Goal: Task Accomplishment & Management: Use online tool/utility

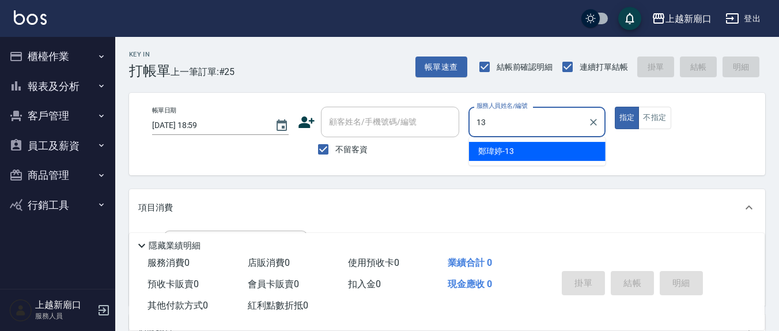
type input "鄭瑋婷-13"
type button "true"
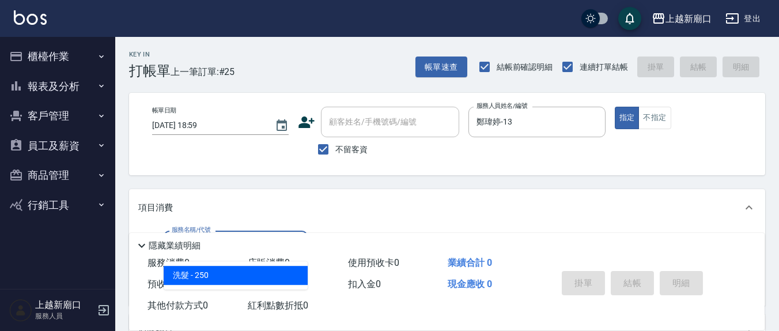
type input "洗髮(201)"
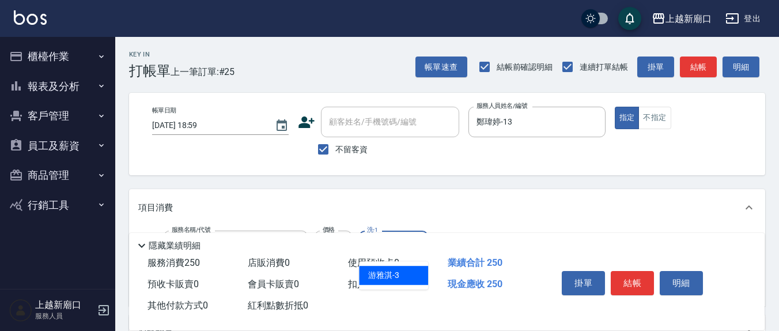
type input "游雅淇-3"
type input "剪髮(401)"
type input "250"
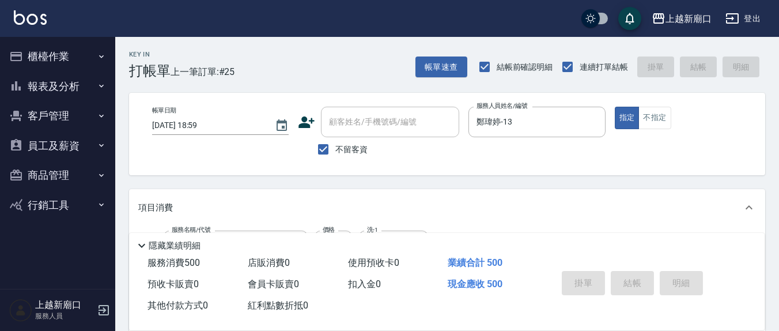
type input "[DATE] 20:04"
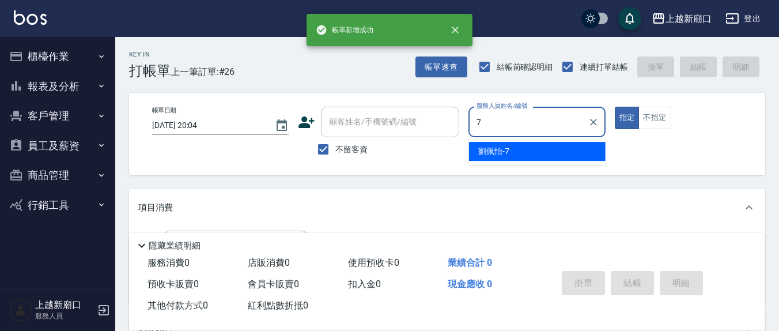
type input "[PERSON_NAME]7"
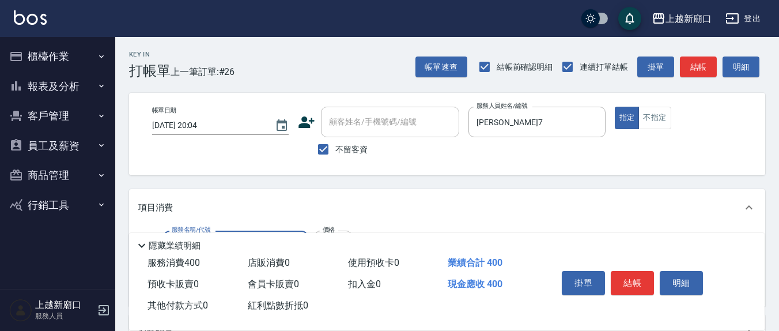
type input "剪髮(401)"
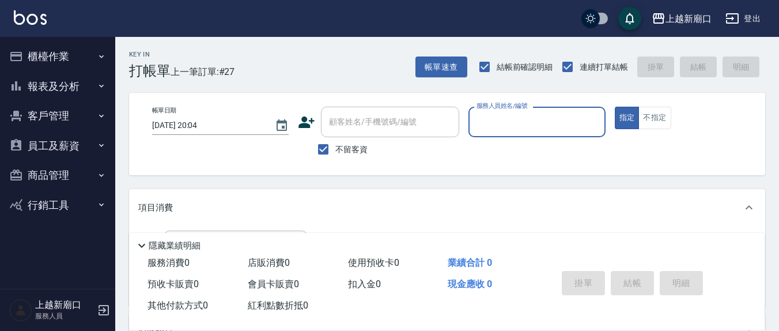
click at [61, 85] on button "報表及分析" at bounding box center [58, 86] width 106 height 30
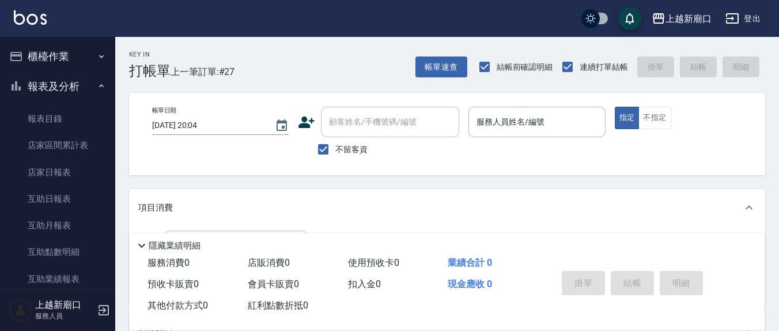
drag, startPoint x: 69, startPoint y: 47, endPoint x: 92, endPoint y: 108, distance: 64.7
click at [69, 47] on button "櫃檯作業" at bounding box center [58, 56] width 106 height 30
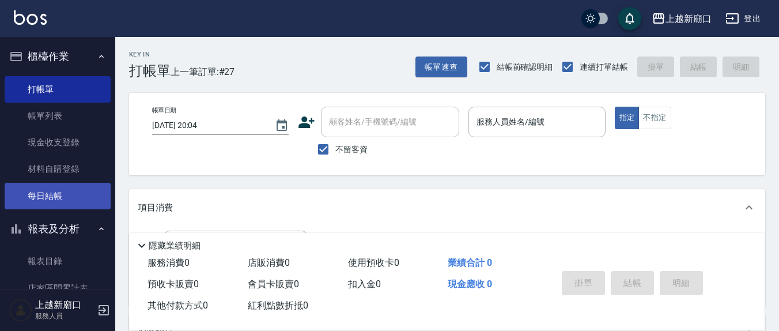
click at [47, 196] on link "每日結帳" at bounding box center [58, 196] width 106 height 26
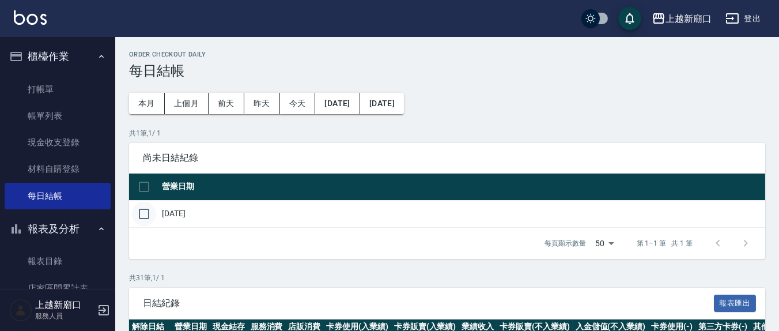
click at [146, 210] on input "checkbox" at bounding box center [144, 214] width 24 height 24
checkbox input "true"
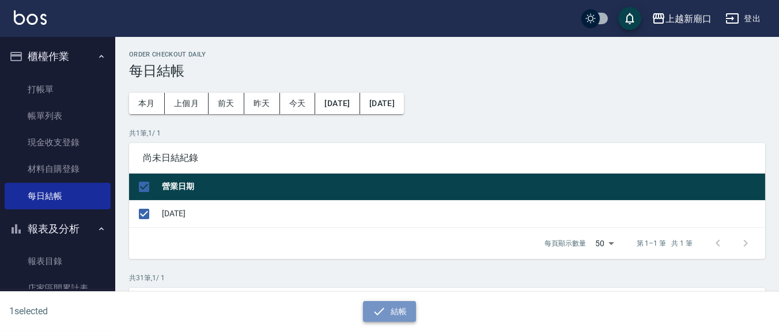
drag, startPoint x: 378, startPoint y: 316, endPoint x: 385, endPoint y: 311, distance: 8.3
click at [385, 311] on icon "button" at bounding box center [379, 311] width 14 height 14
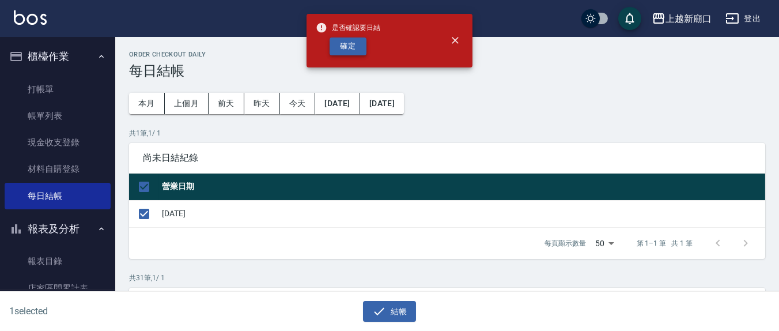
click at [357, 49] on button "確定" at bounding box center [347, 46] width 37 height 18
click at [392, 315] on button "結帳" at bounding box center [390, 311] width 54 height 21
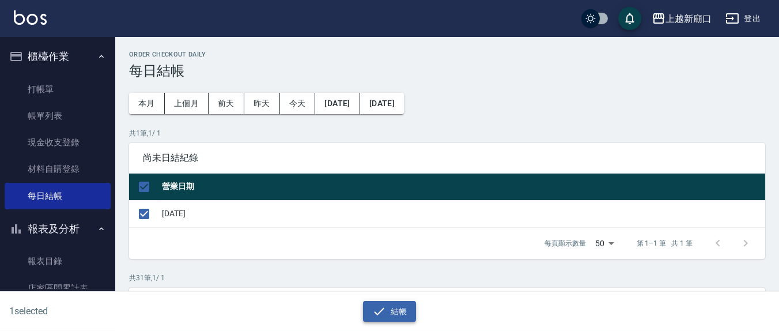
checkbox input "false"
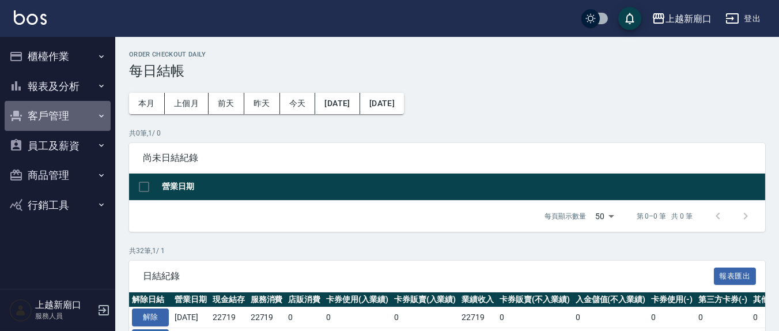
click at [73, 121] on button "客戶管理" at bounding box center [58, 116] width 106 height 30
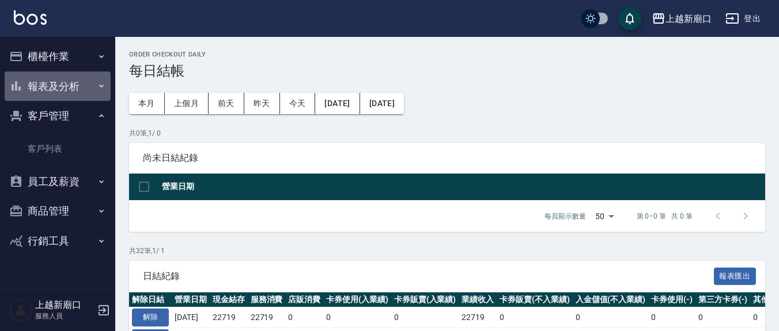
click at [75, 89] on button "報表及分析" at bounding box center [58, 86] width 106 height 30
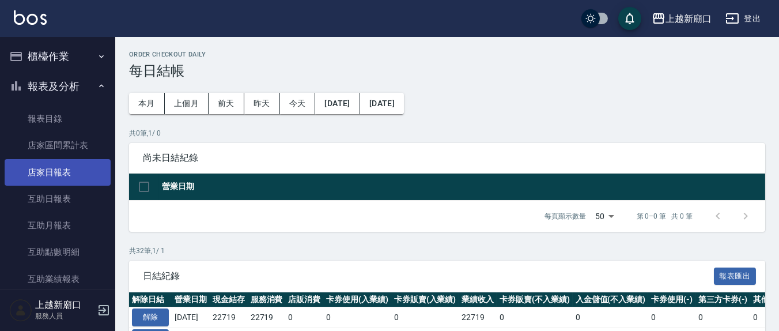
click at [65, 164] on link "店家日報表" at bounding box center [58, 172] width 106 height 26
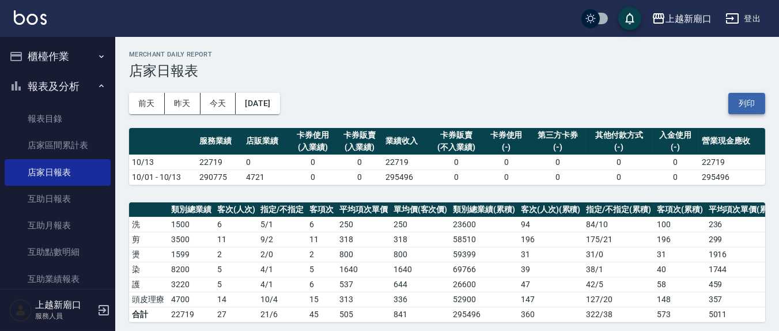
click at [752, 109] on button "列印" at bounding box center [746, 103] width 37 height 21
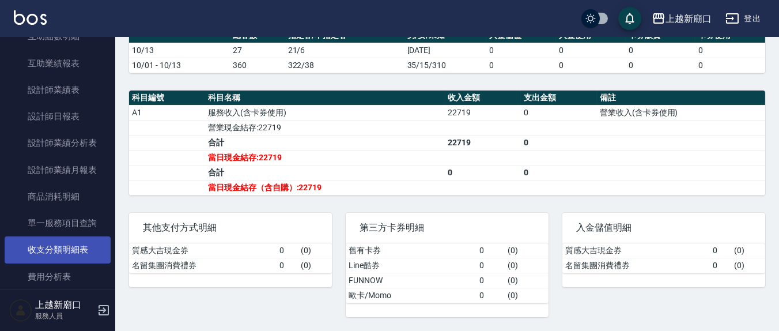
scroll to position [240, 0]
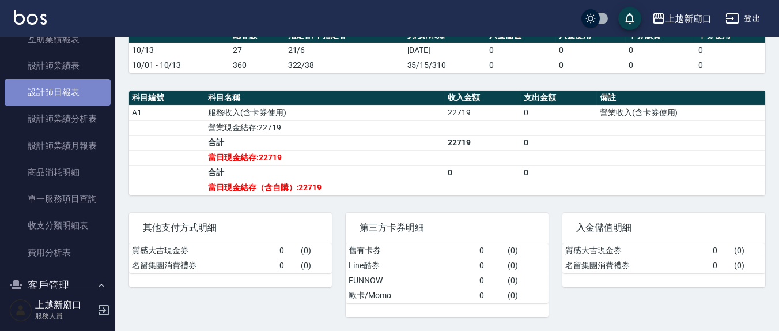
click at [61, 90] on link "設計師日報表" at bounding box center [58, 92] width 106 height 26
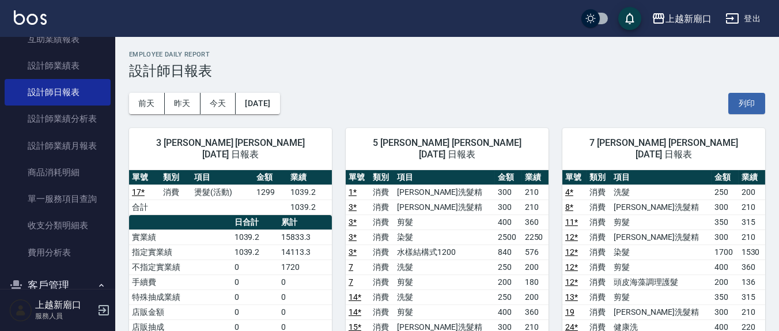
drag, startPoint x: 751, startPoint y: 101, endPoint x: 654, endPoint y: 285, distance: 206.9
click at [750, 103] on button "列印" at bounding box center [746, 103] width 37 height 21
